Goal: Task Accomplishment & Management: Manage account settings

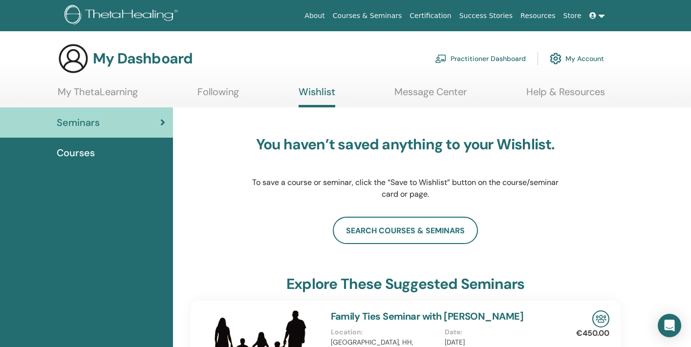
click at [79, 148] on span "Courses" at bounding box center [76, 153] width 38 height 15
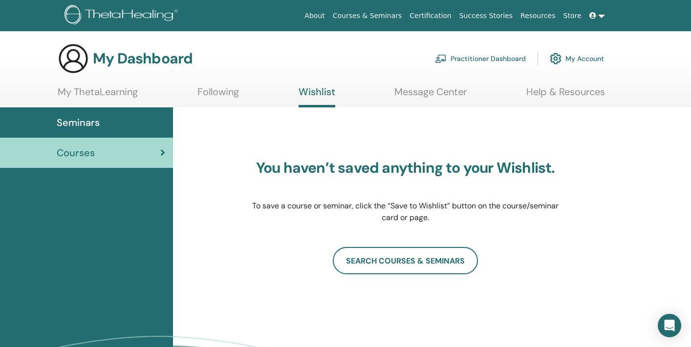
click at [479, 56] on link "Practitioner Dashboard" at bounding box center [480, 59] width 91 height 22
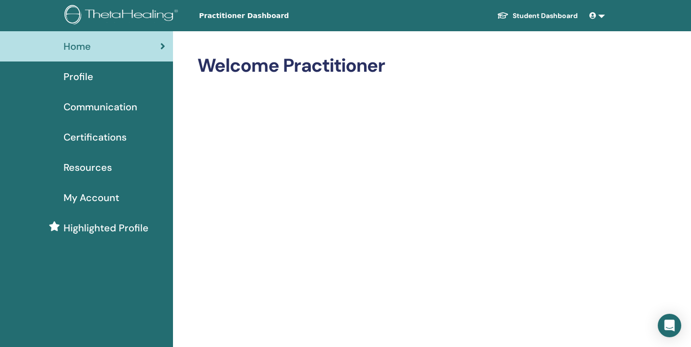
click at [73, 226] on span "Highlighted Profile" at bounding box center [106, 228] width 85 height 15
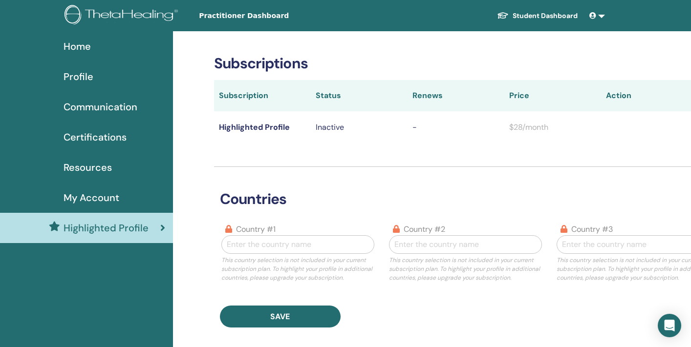
click at [81, 79] on span "Profile" at bounding box center [79, 76] width 30 height 15
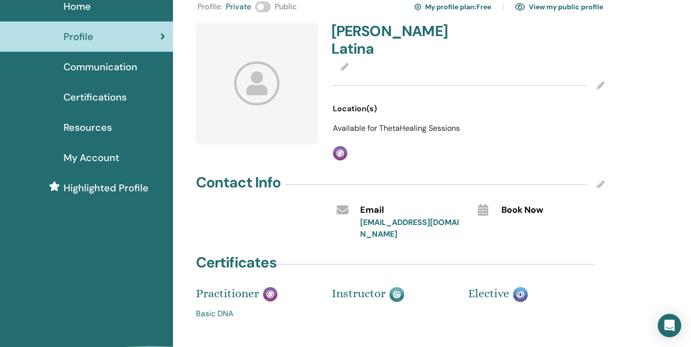
scroll to position [21, 0]
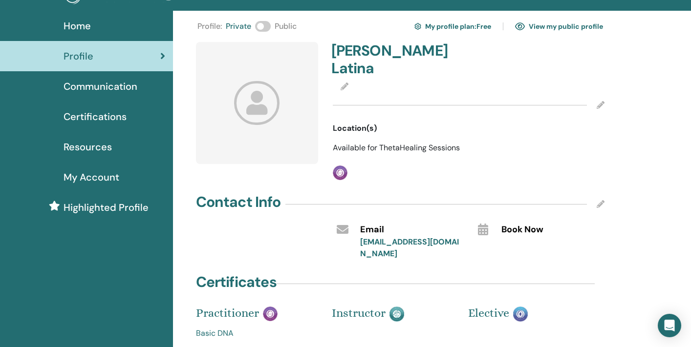
click at [78, 118] on span "Certifications" at bounding box center [95, 116] width 63 height 15
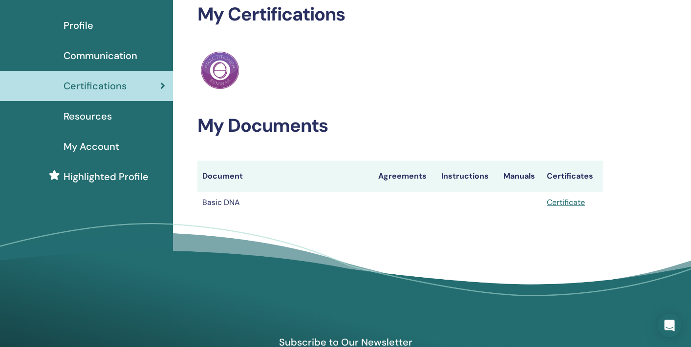
scroll to position [68, 0]
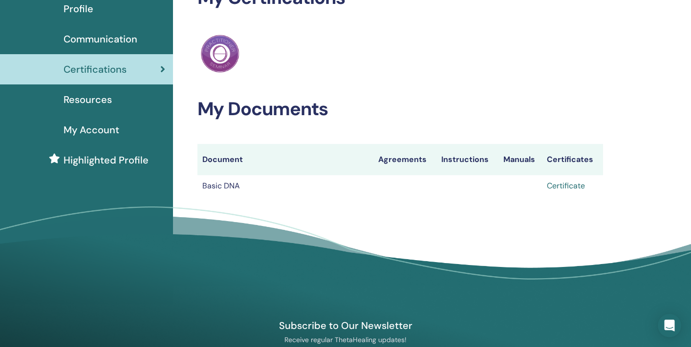
click at [569, 186] on link "Certificate" at bounding box center [566, 186] width 38 height 10
